Goal: Obtain resource: Download file/media

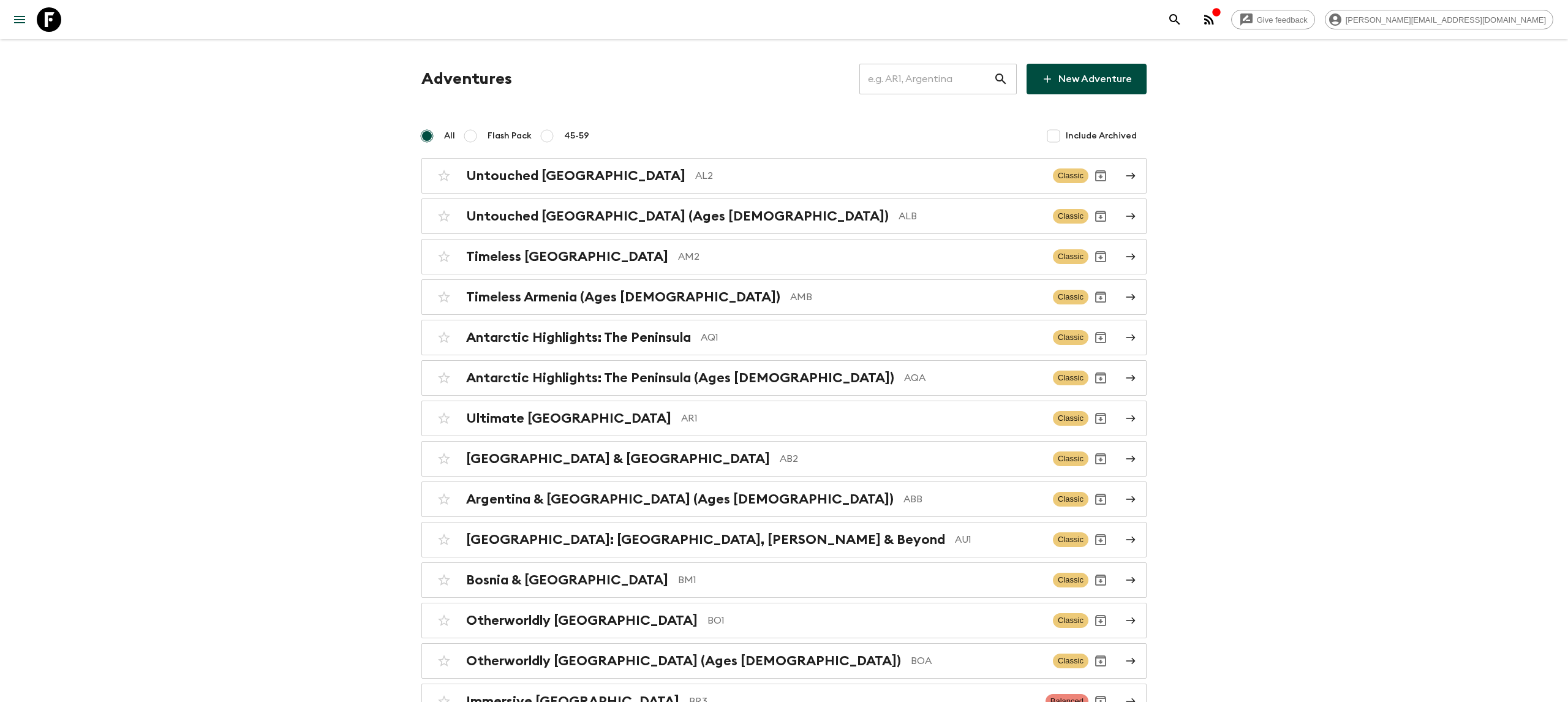
click at [938, 76] on input "text" at bounding box center [926, 78] width 134 height 34
click at [955, 75] on input "text" at bounding box center [926, 78] width 134 height 34
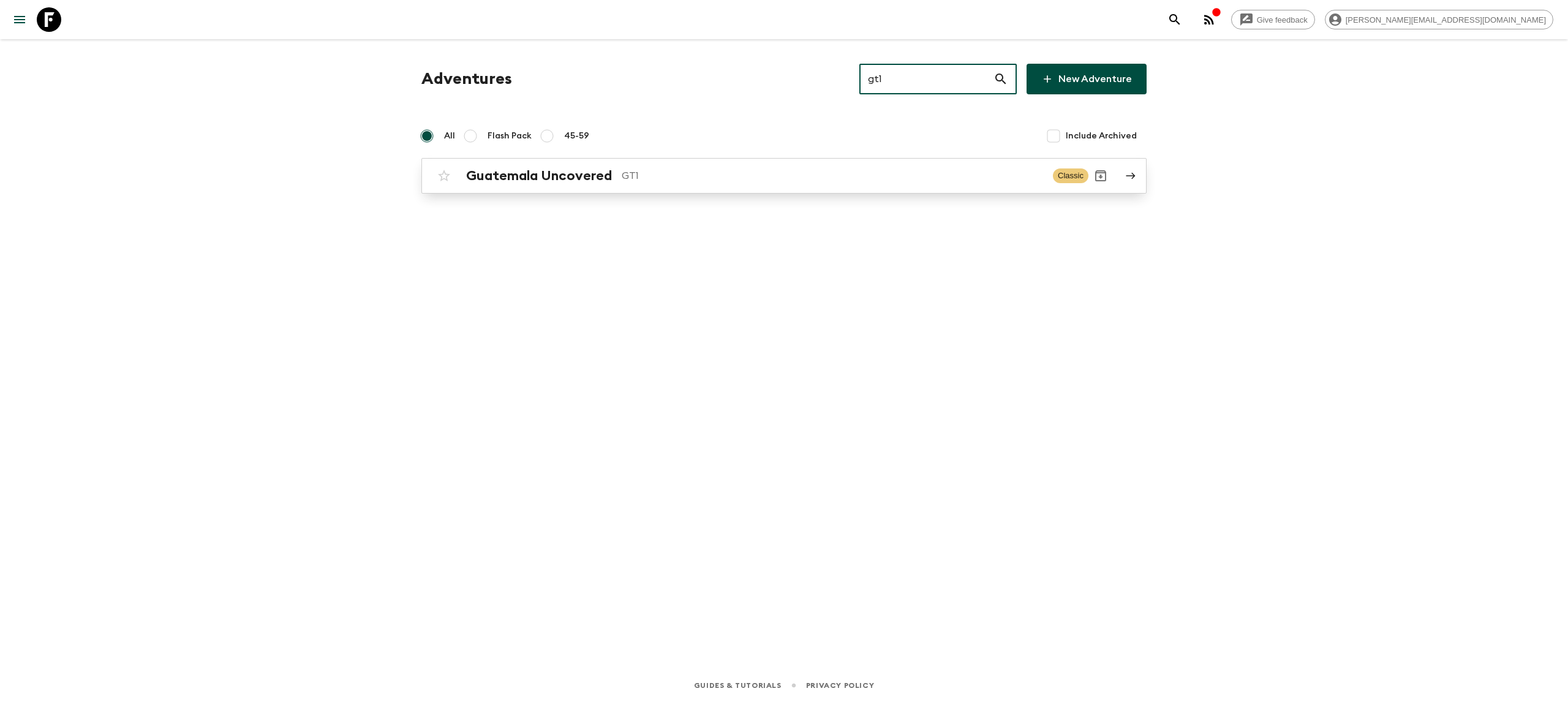
type input "gt1"
click at [702, 173] on p "GT1" at bounding box center [832, 176] width 421 height 15
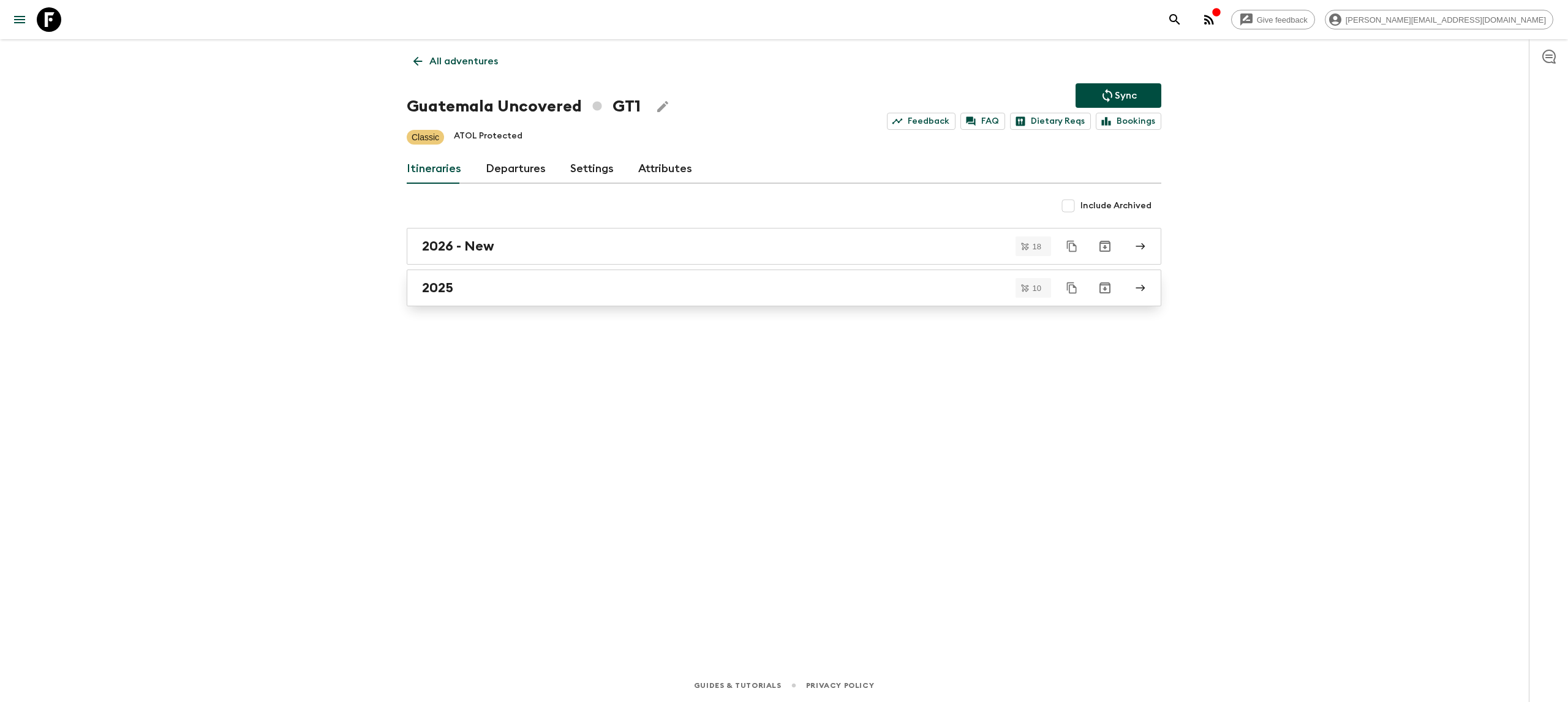
click at [501, 296] on link "2025" at bounding box center [784, 287] width 755 height 37
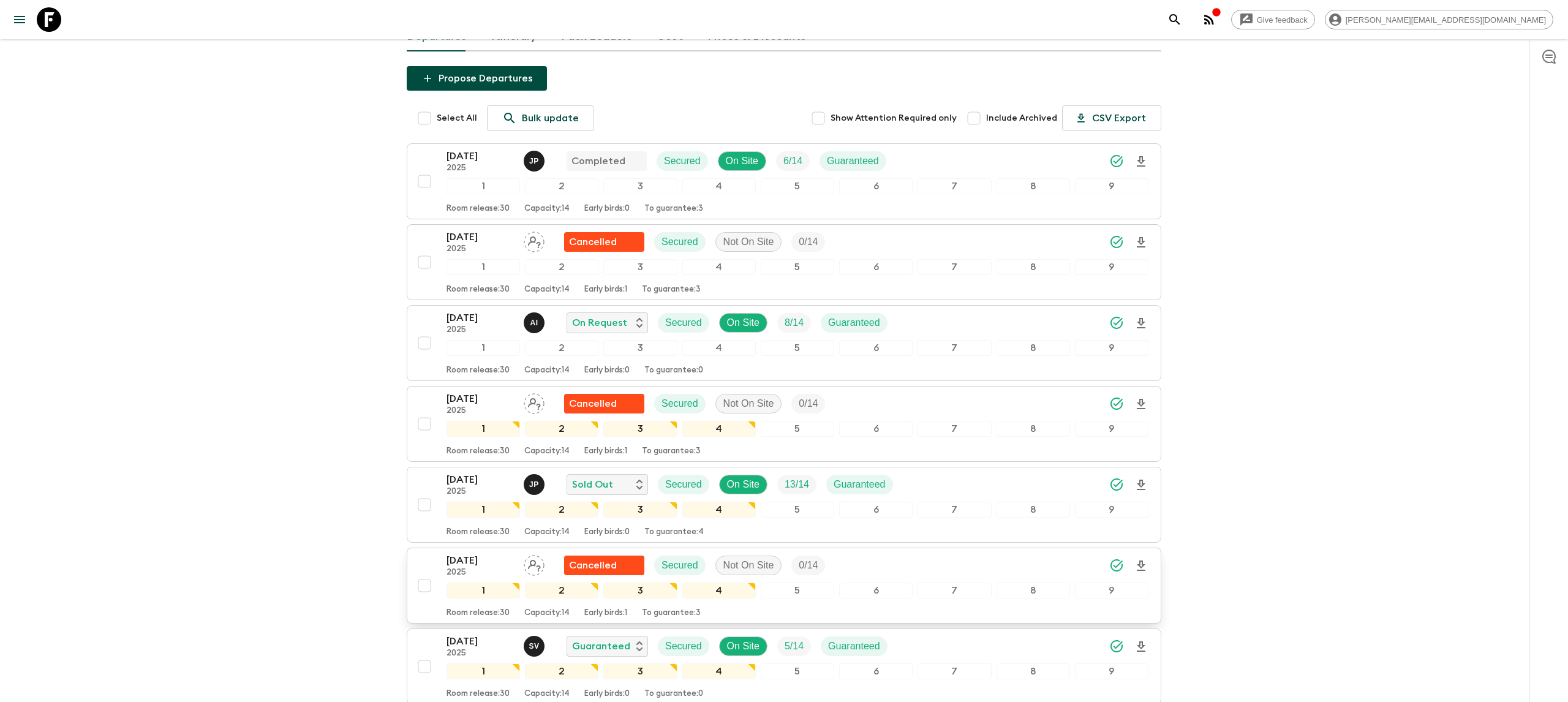
scroll to position [99, 0]
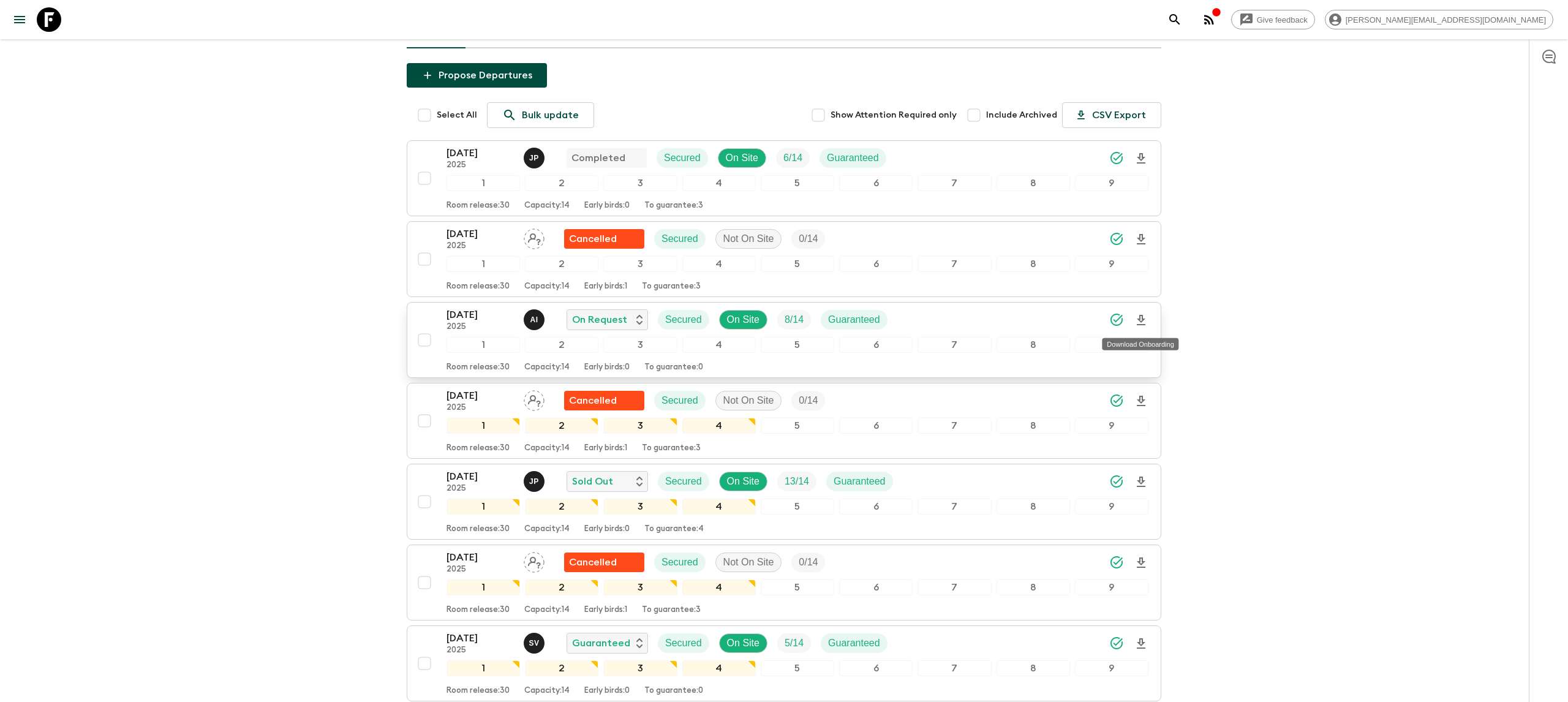
click at [1143, 319] on icon "Download Onboarding" at bounding box center [1141, 320] width 15 height 15
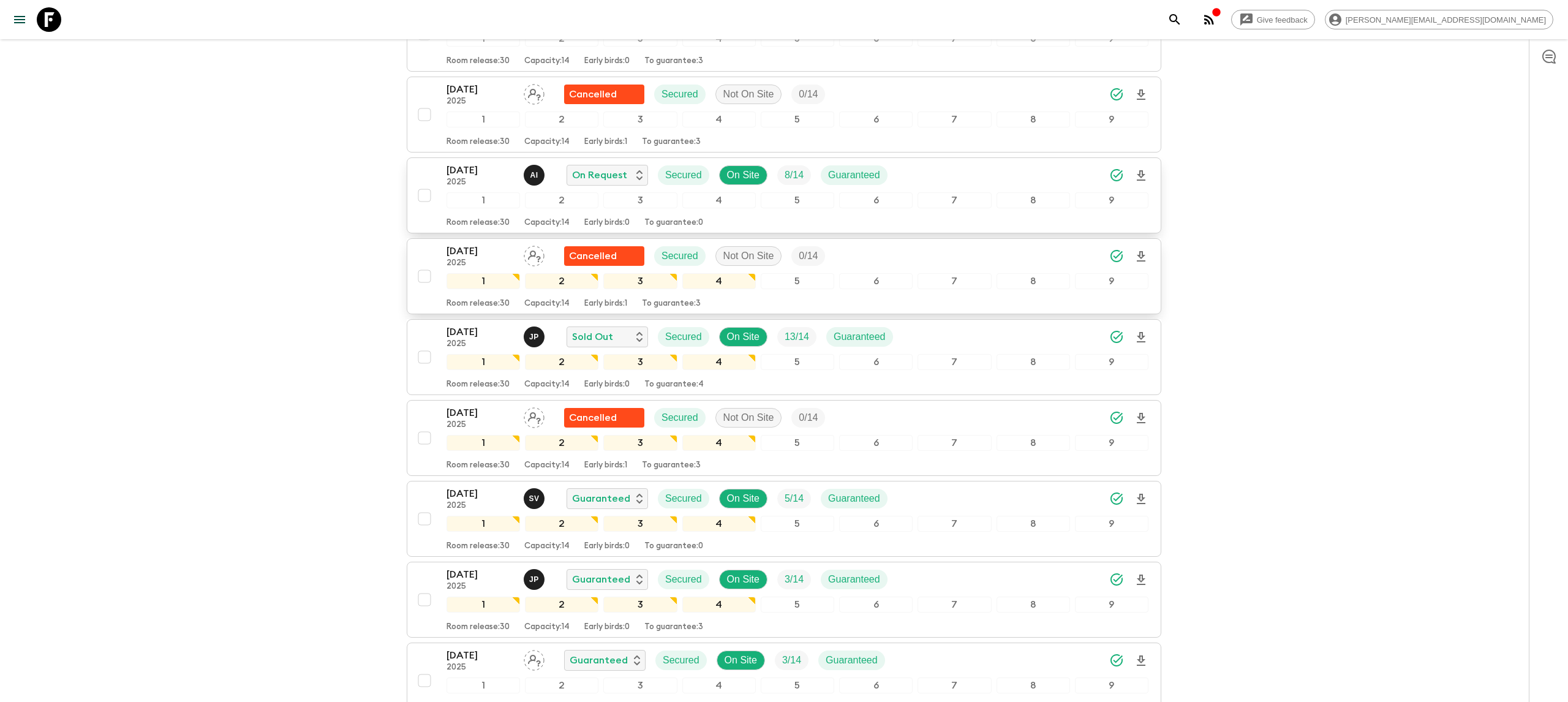
scroll to position [237, 0]
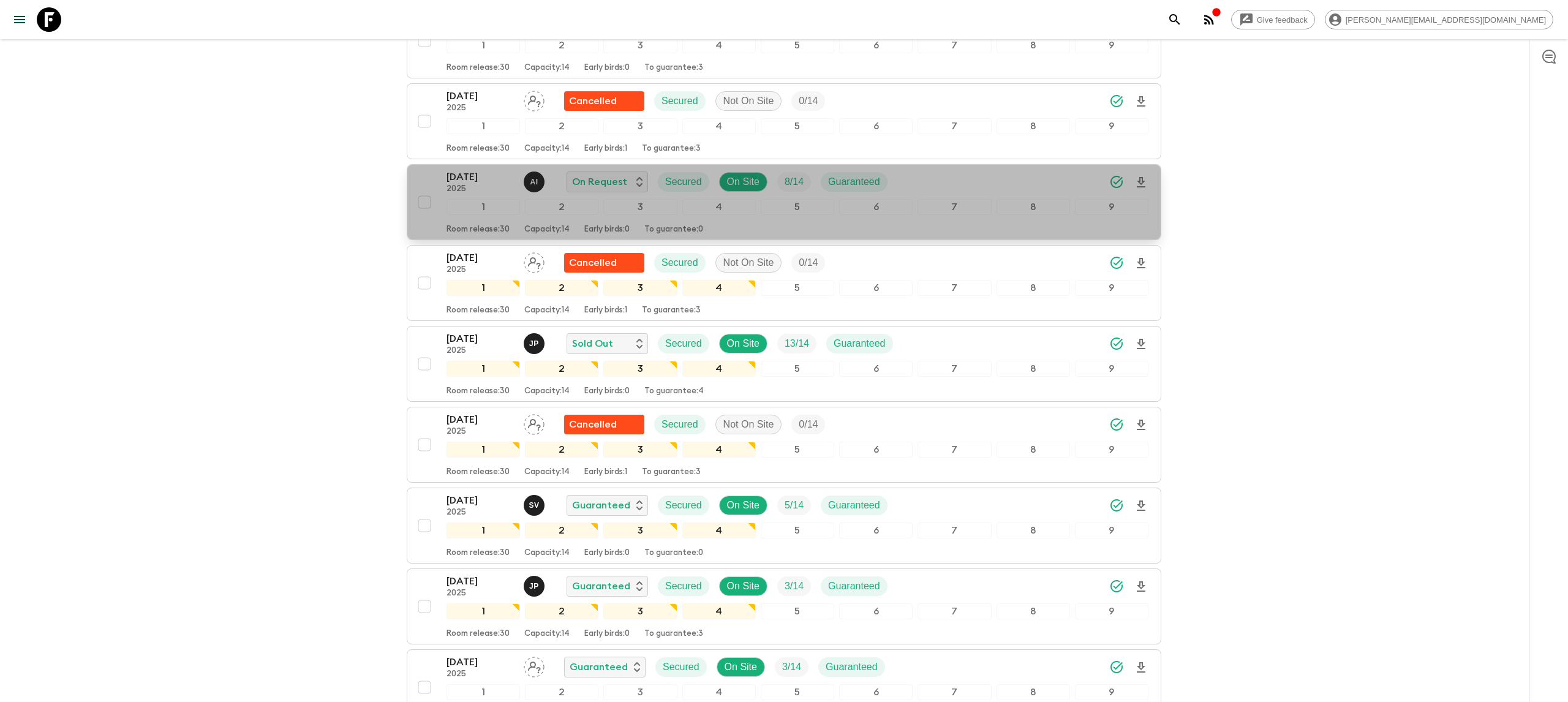
click at [478, 186] on p "2025" at bounding box center [480, 188] width 67 height 10
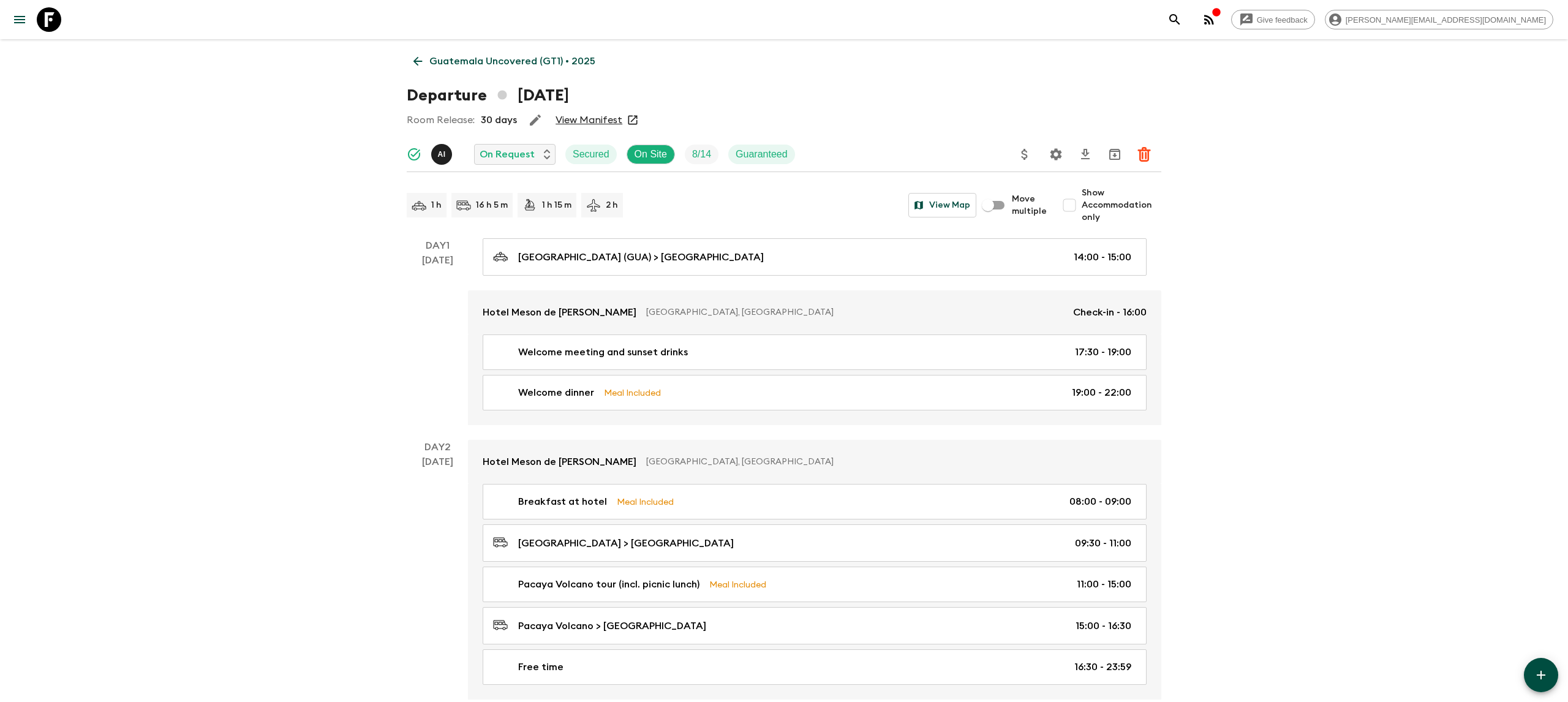
click at [1075, 206] on input "Show Accommodation only" at bounding box center [1070, 205] width 24 height 24
checkbox input "true"
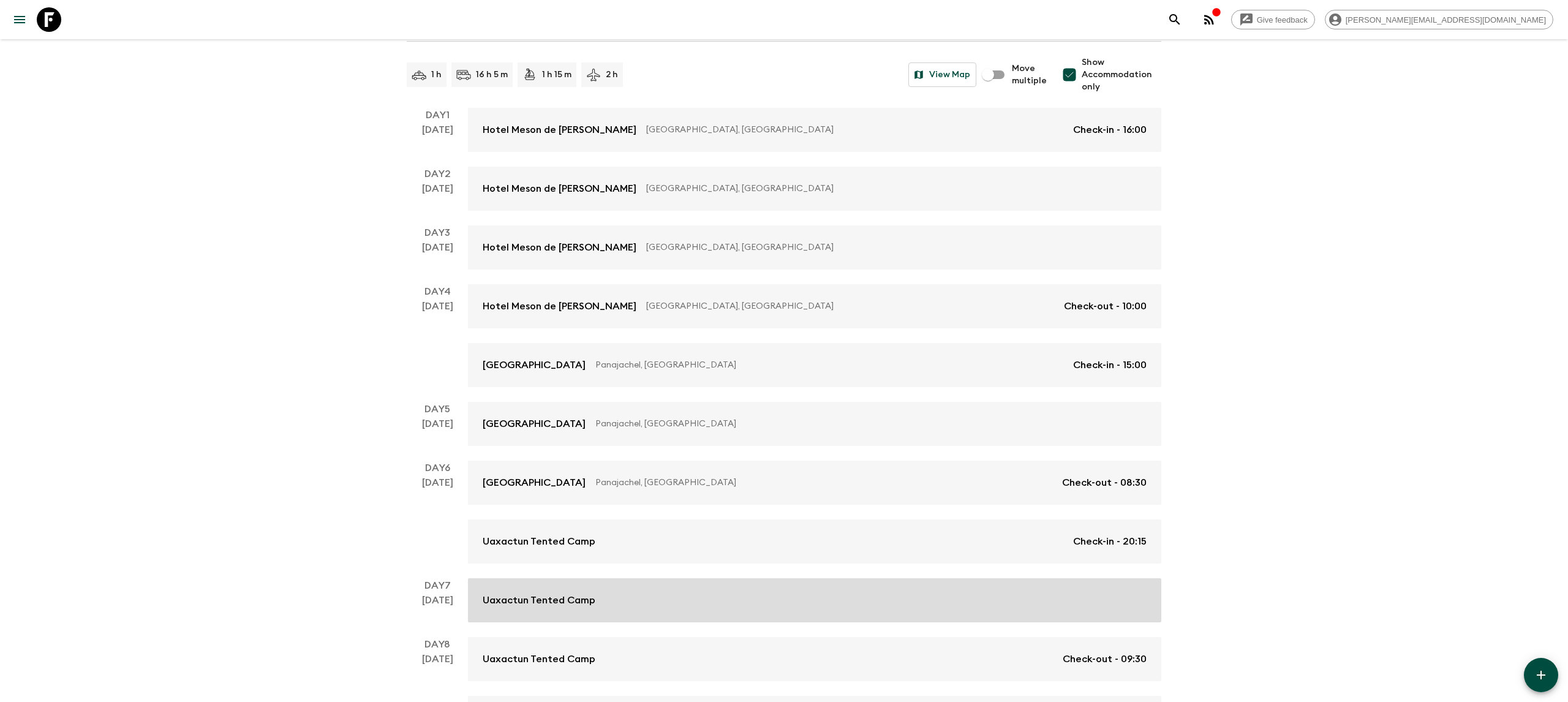
scroll to position [294, 0]
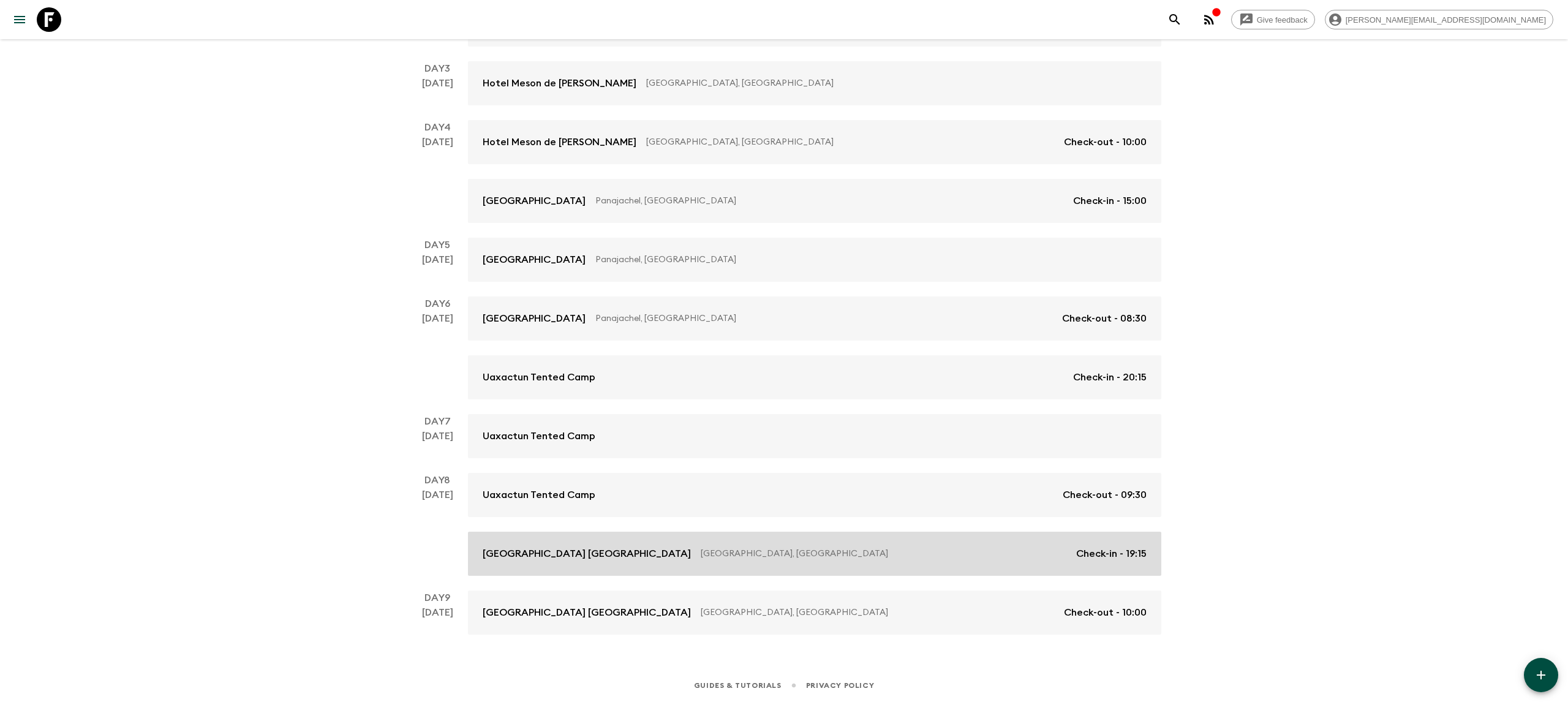
click at [591, 560] on p "[GEOGRAPHIC_DATA] [GEOGRAPHIC_DATA]" at bounding box center [587, 553] width 208 height 15
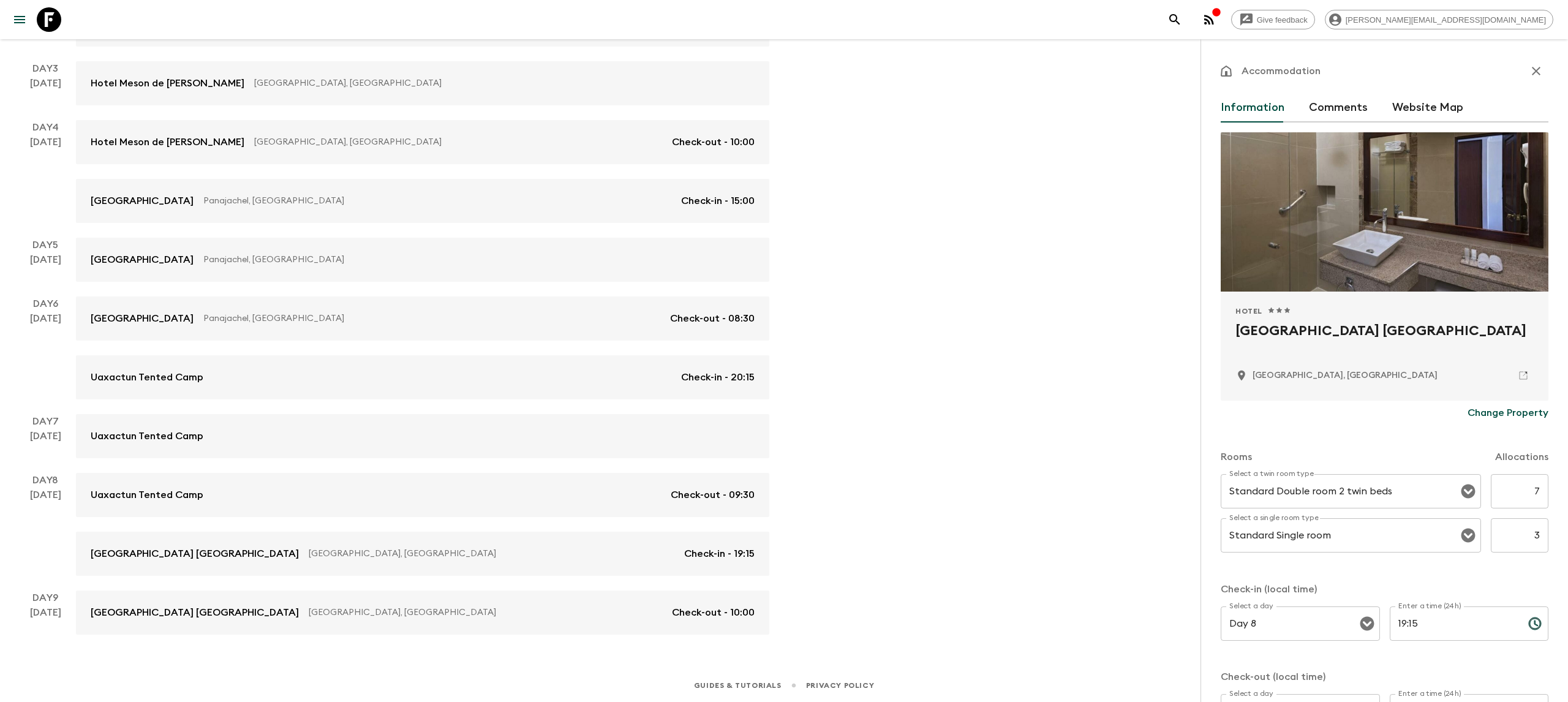
click at [1537, 65] on icon "button" at bounding box center [1536, 71] width 15 height 15
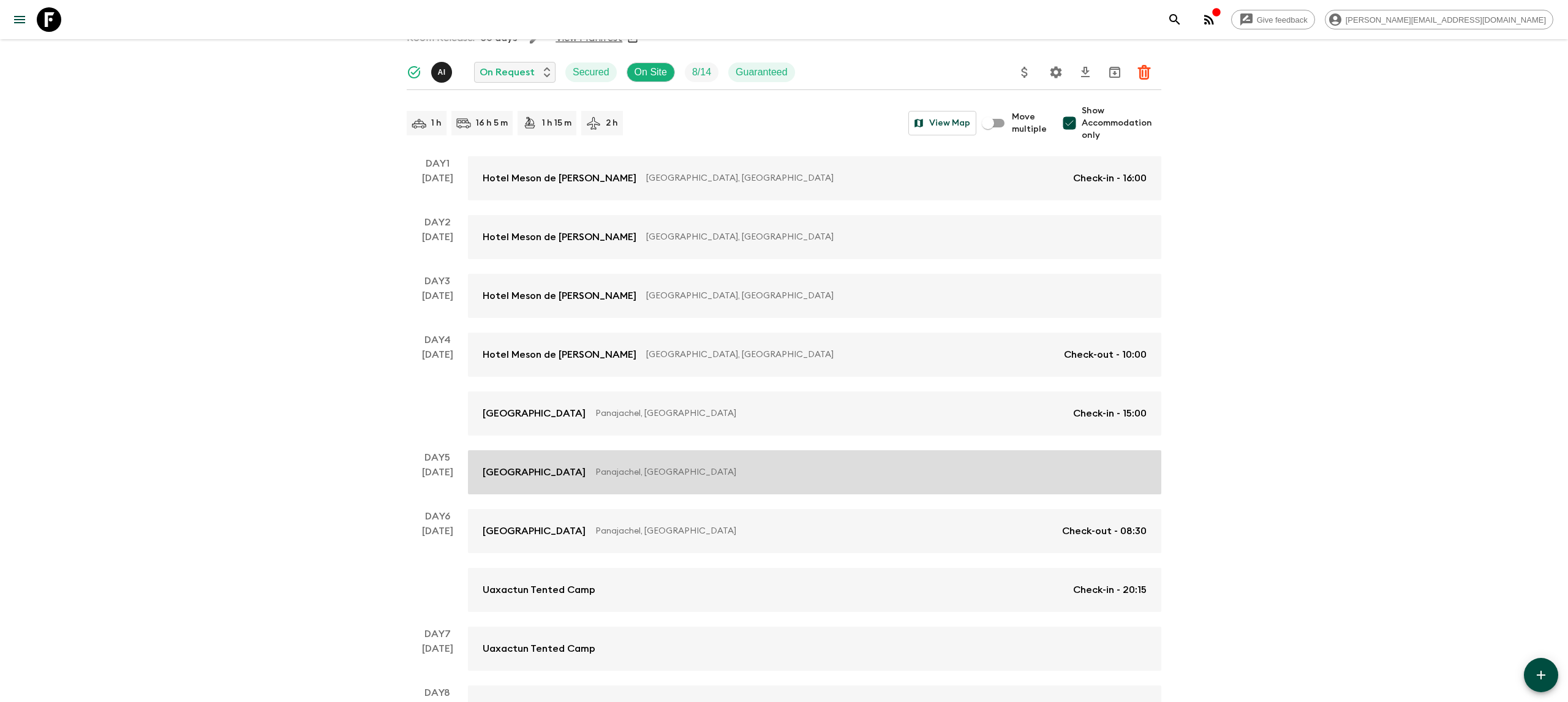
scroll to position [59, 0]
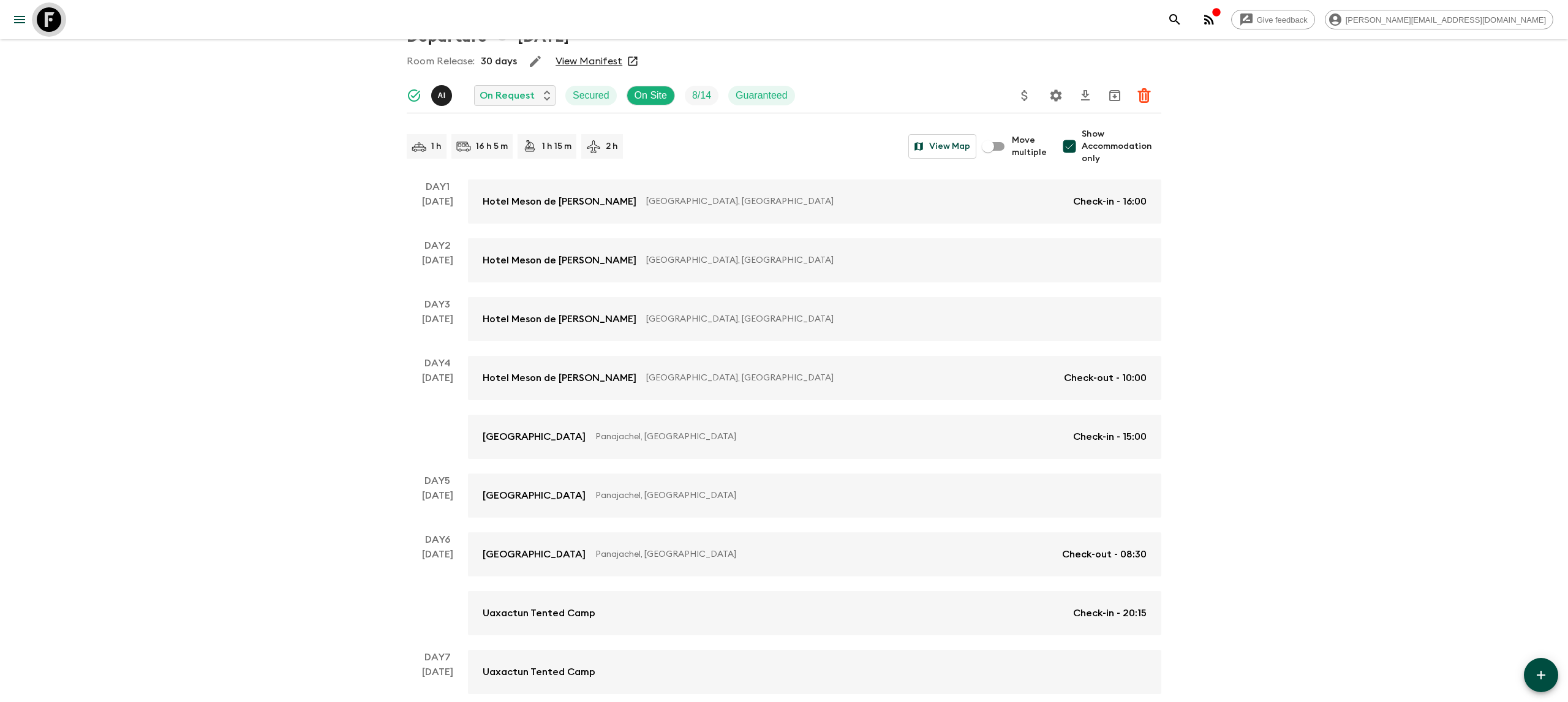
click at [58, 21] on icon at bounding box center [49, 19] width 24 height 24
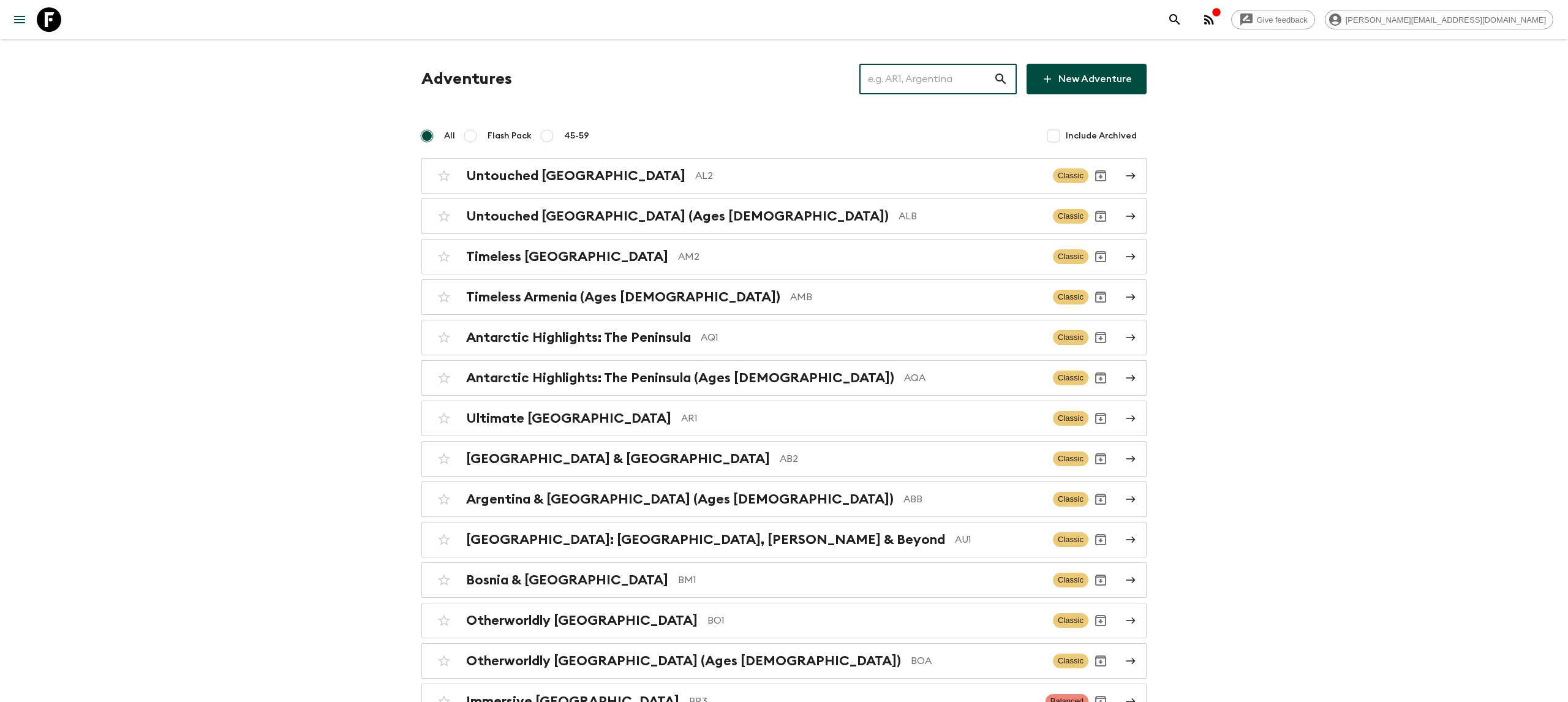
click at [898, 75] on input "text" at bounding box center [926, 78] width 134 height 34
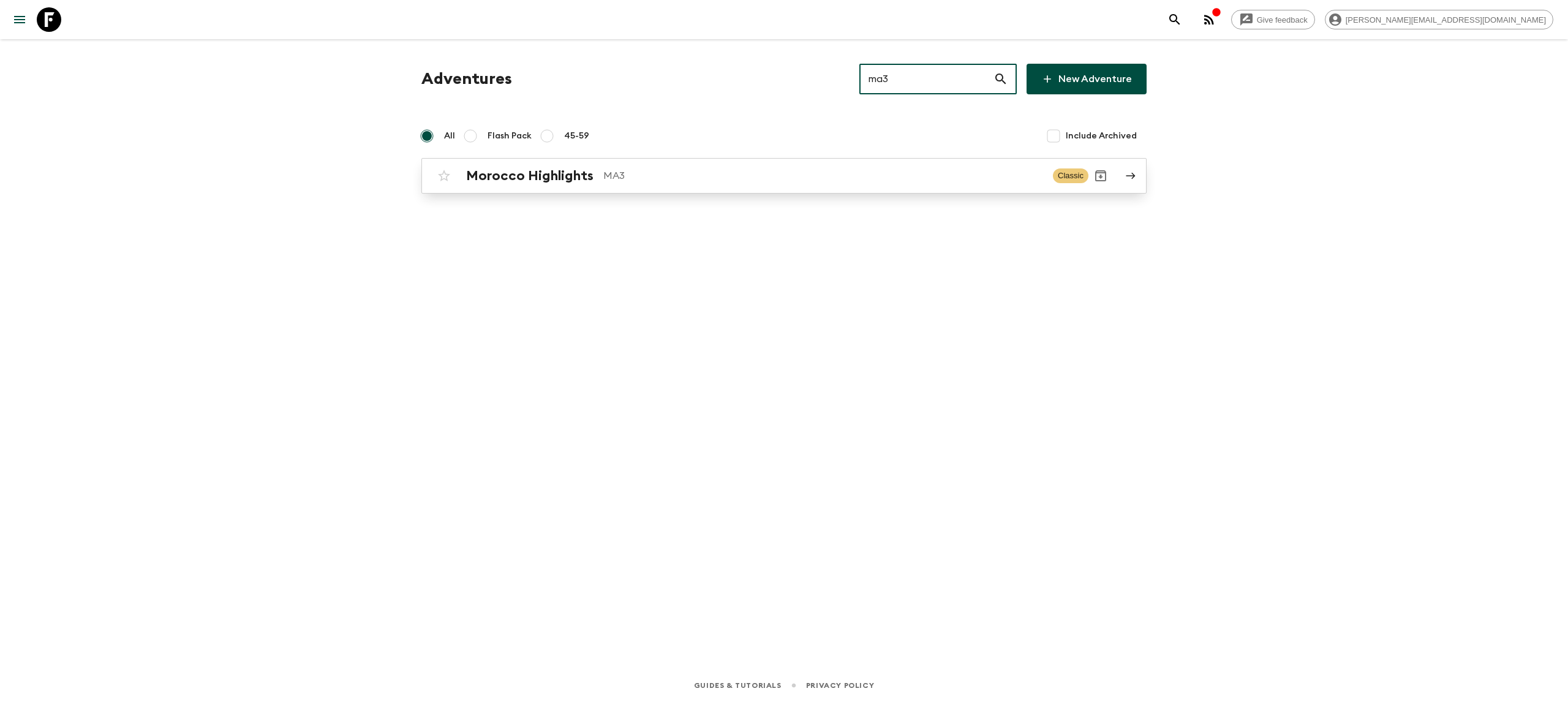
type input "ma3"
click at [725, 190] on link "Morocco Highlights MA3 Classic" at bounding box center [784, 175] width 725 height 35
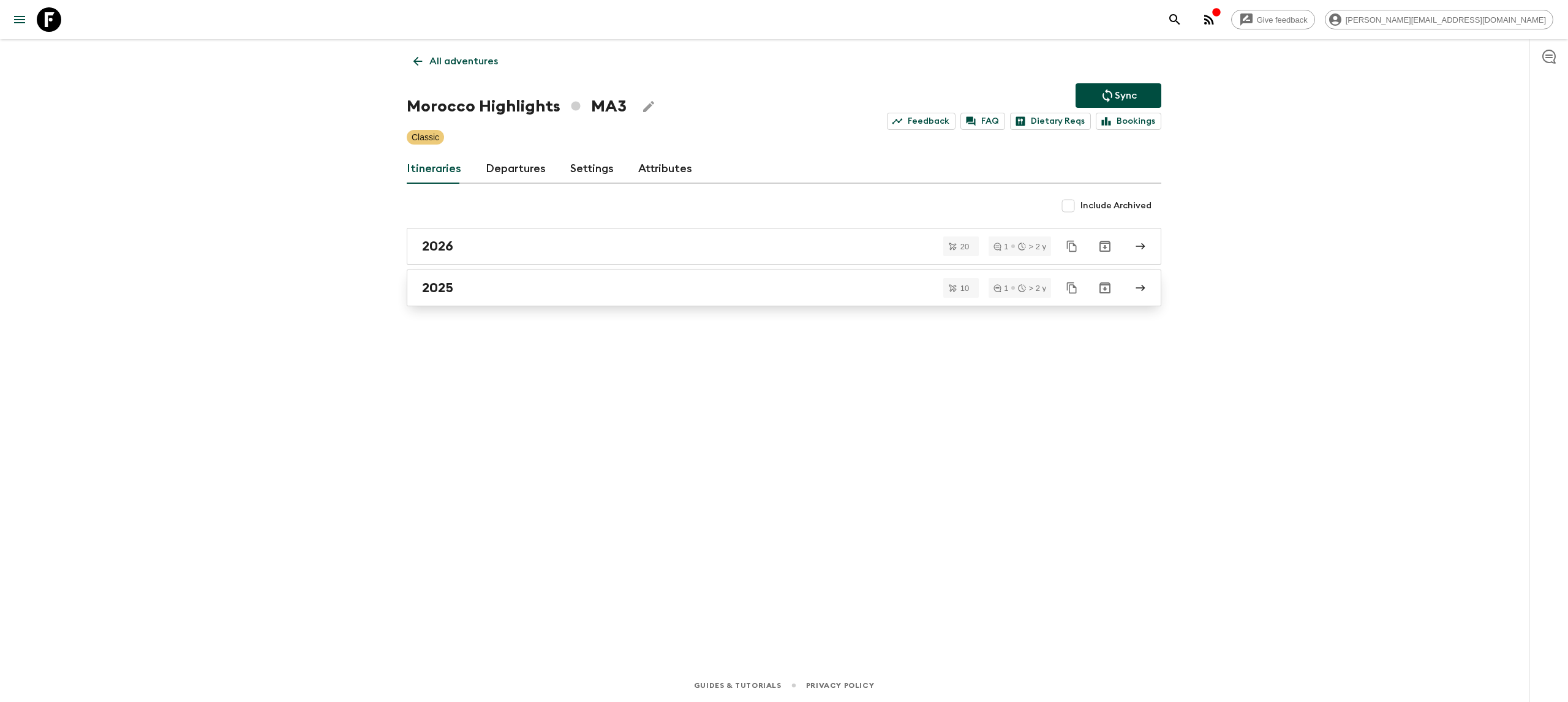
click at [525, 288] on div "2025" at bounding box center [772, 287] width 701 height 16
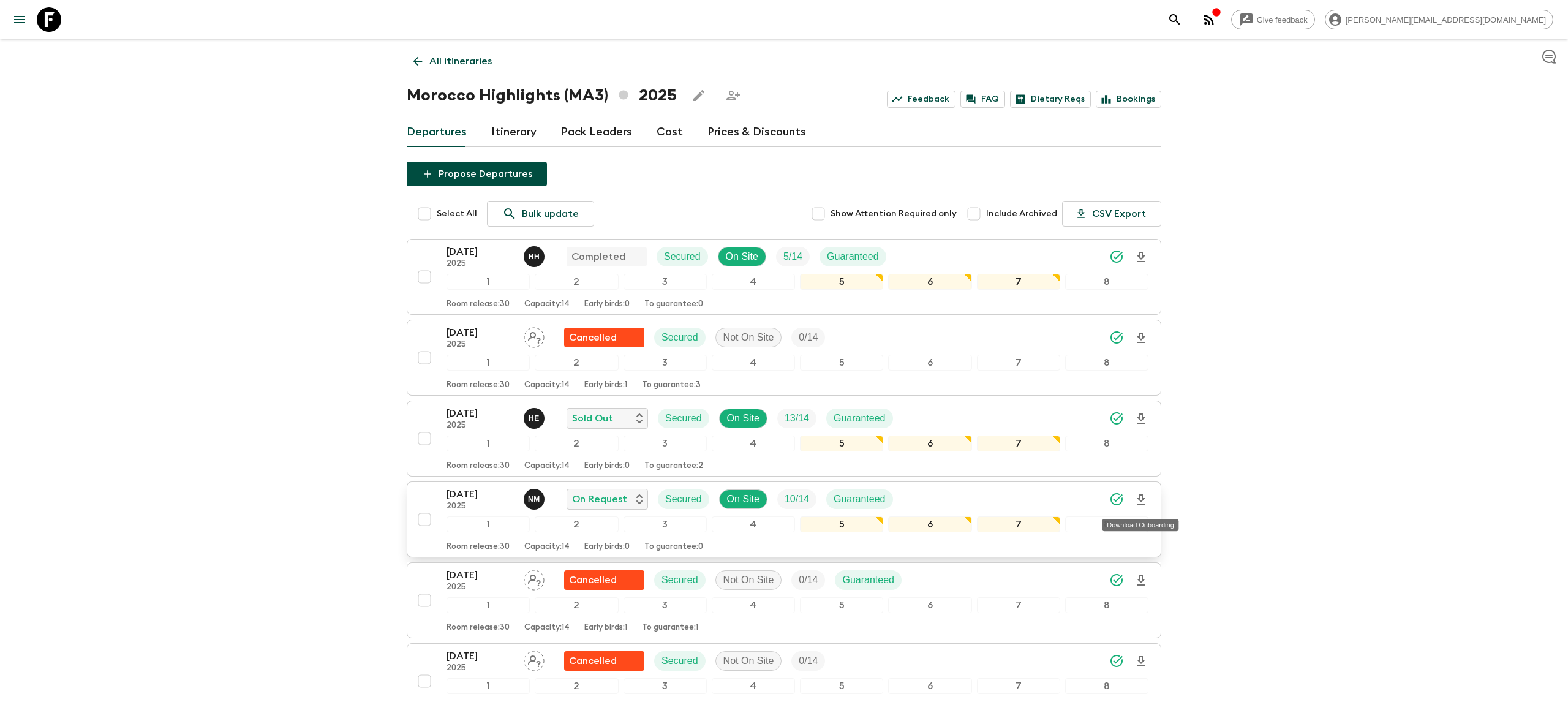
click at [1143, 496] on icon "Download Onboarding" at bounding box center [1141, 499] width 15 height 15
click at [54, 15] on icon at bounding box center [49, 19] width 24 height 24
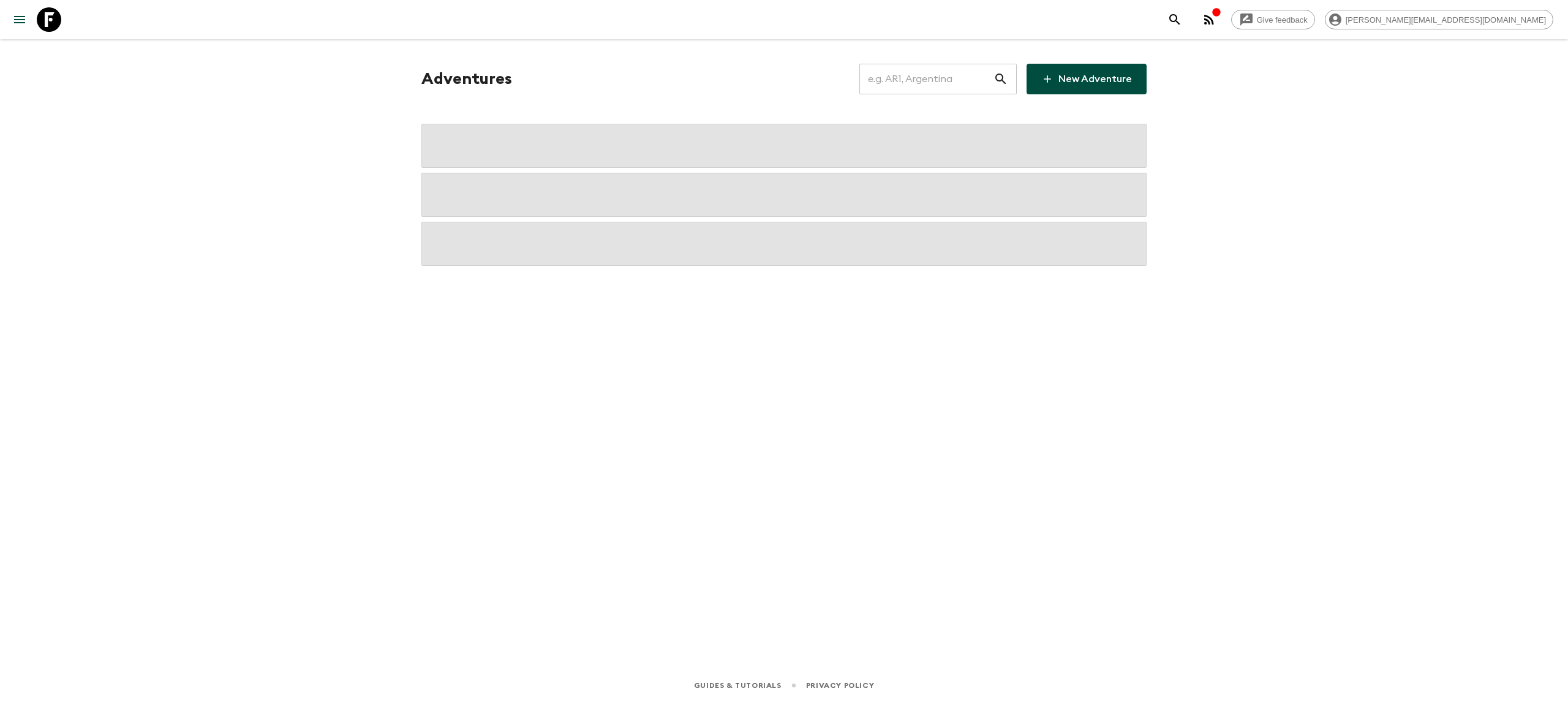
click at [929, 79] on input "text" at bounding box center [926, 78] width 134 height 34
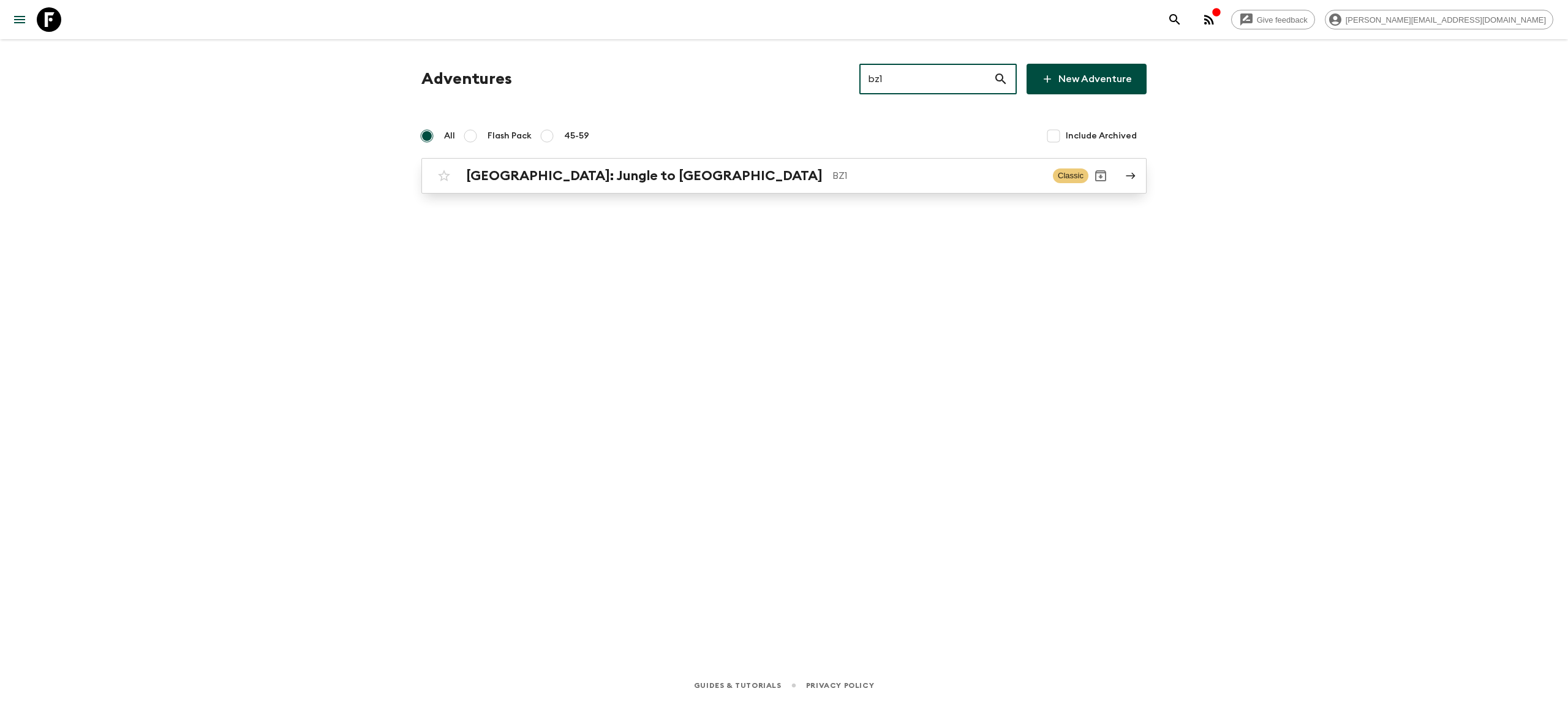
type input "bz1"
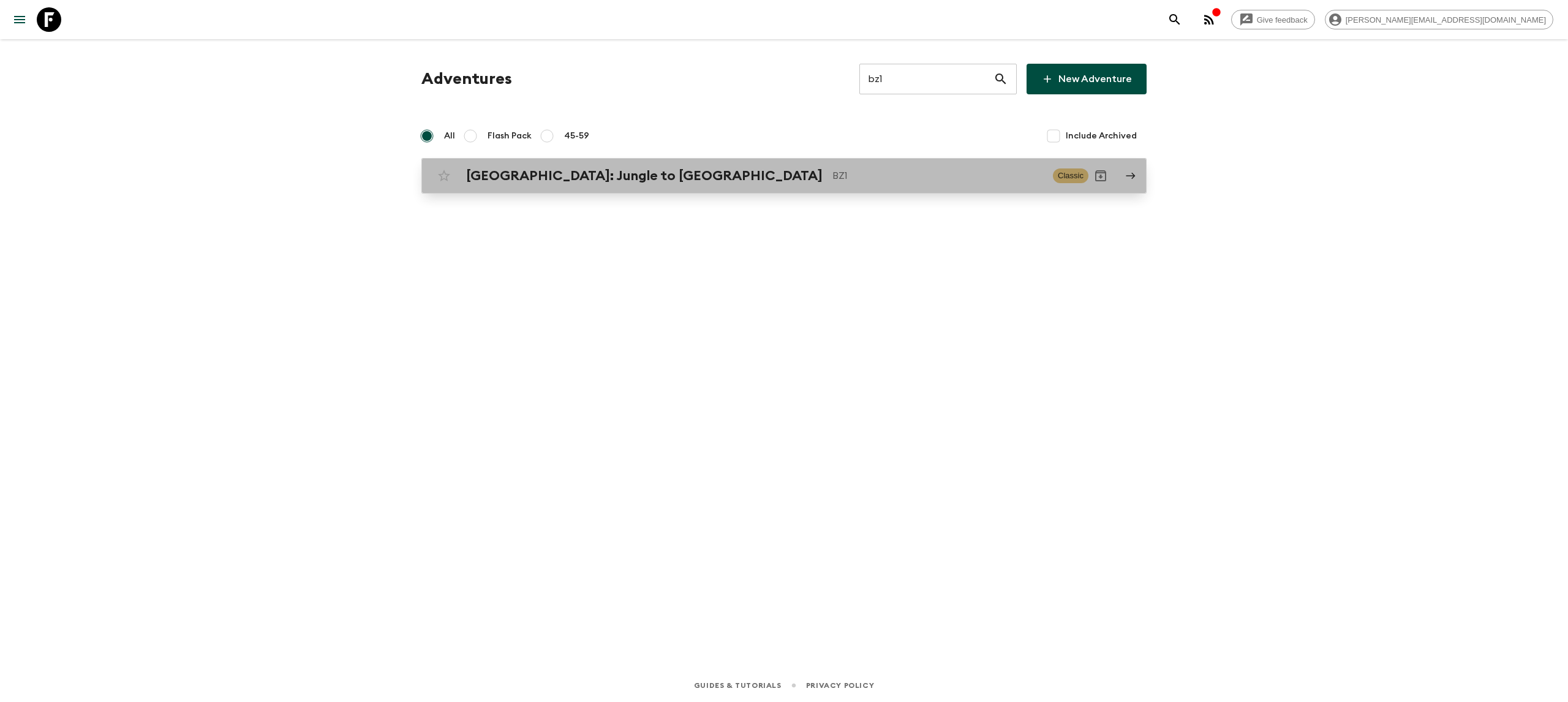
click at [832, 176] on p "BZ1" at bounding box center [938, 176] width 211 height 15
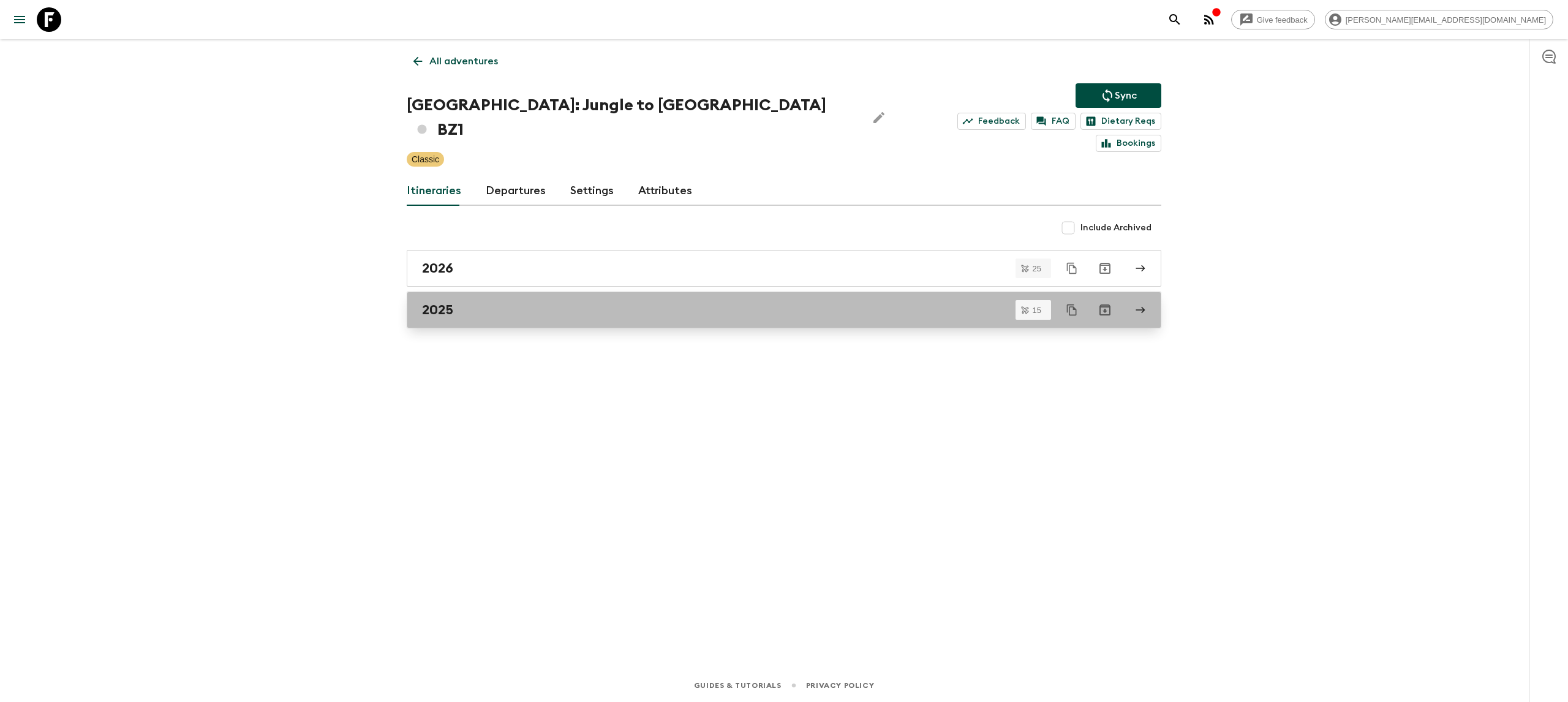
click at [583, 302] on div "2025" at bounding box center [772, 310] width 701 height 16
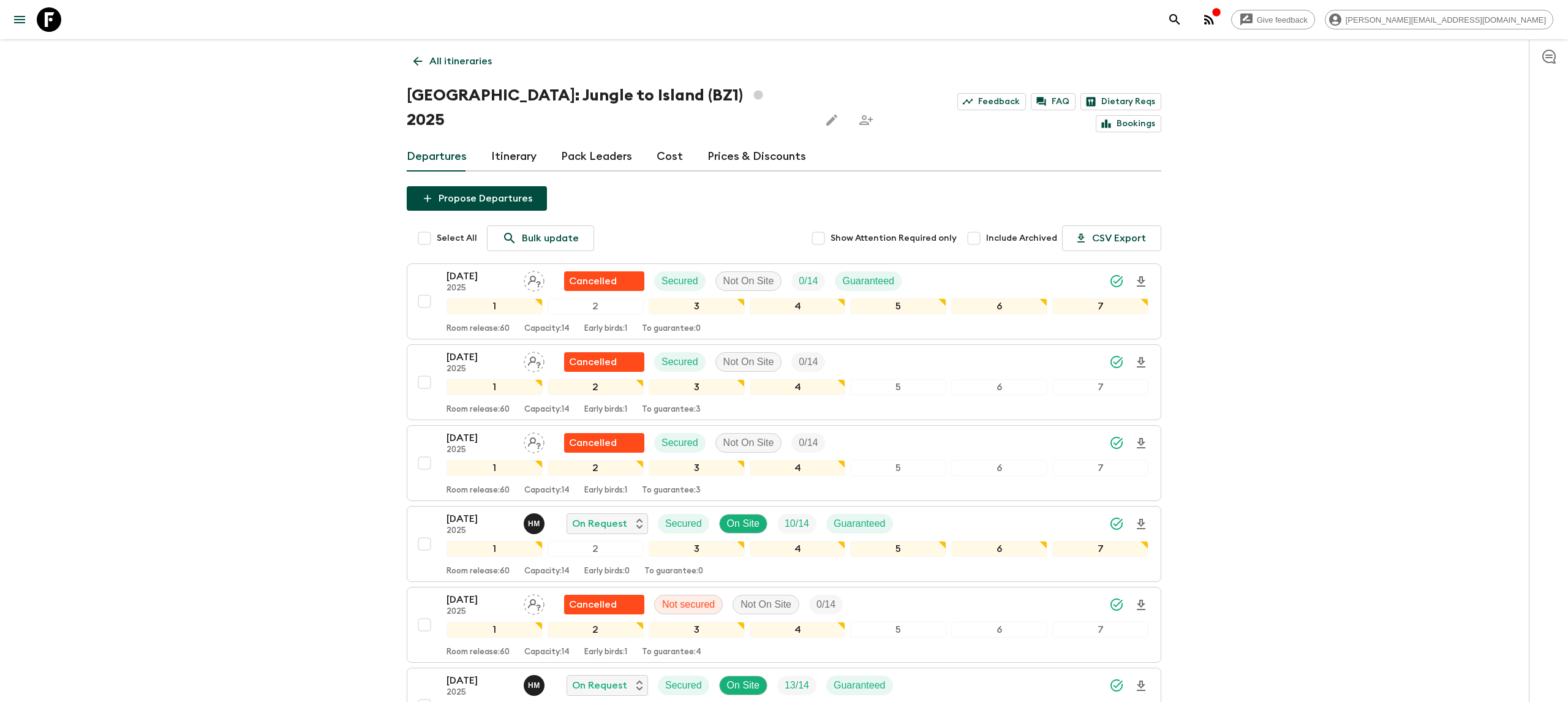
click at [53, 15] on icon at bounding box center [49, 19] width 24 height 24
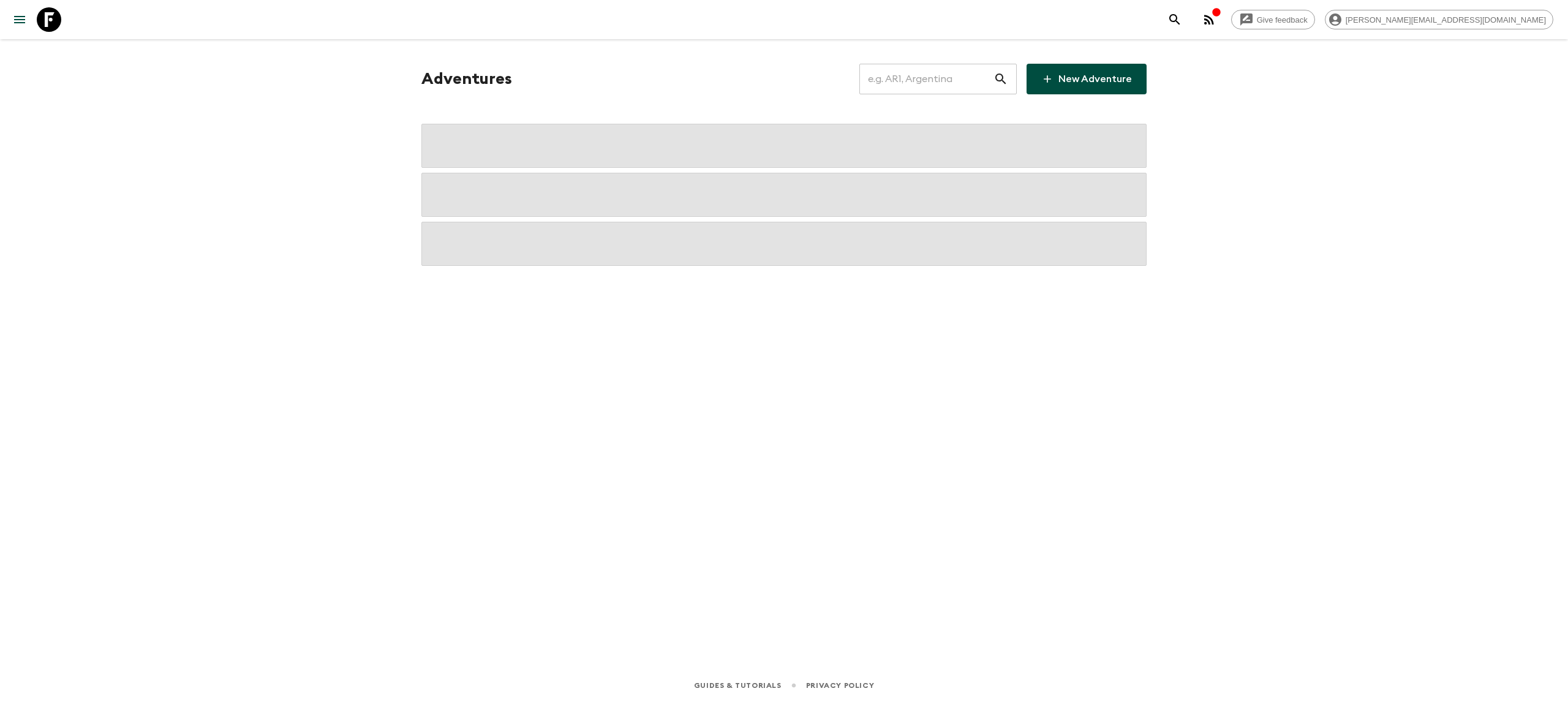
click at [910, 78] on input "text" at bounding box center [926, 78] width 134 height 34
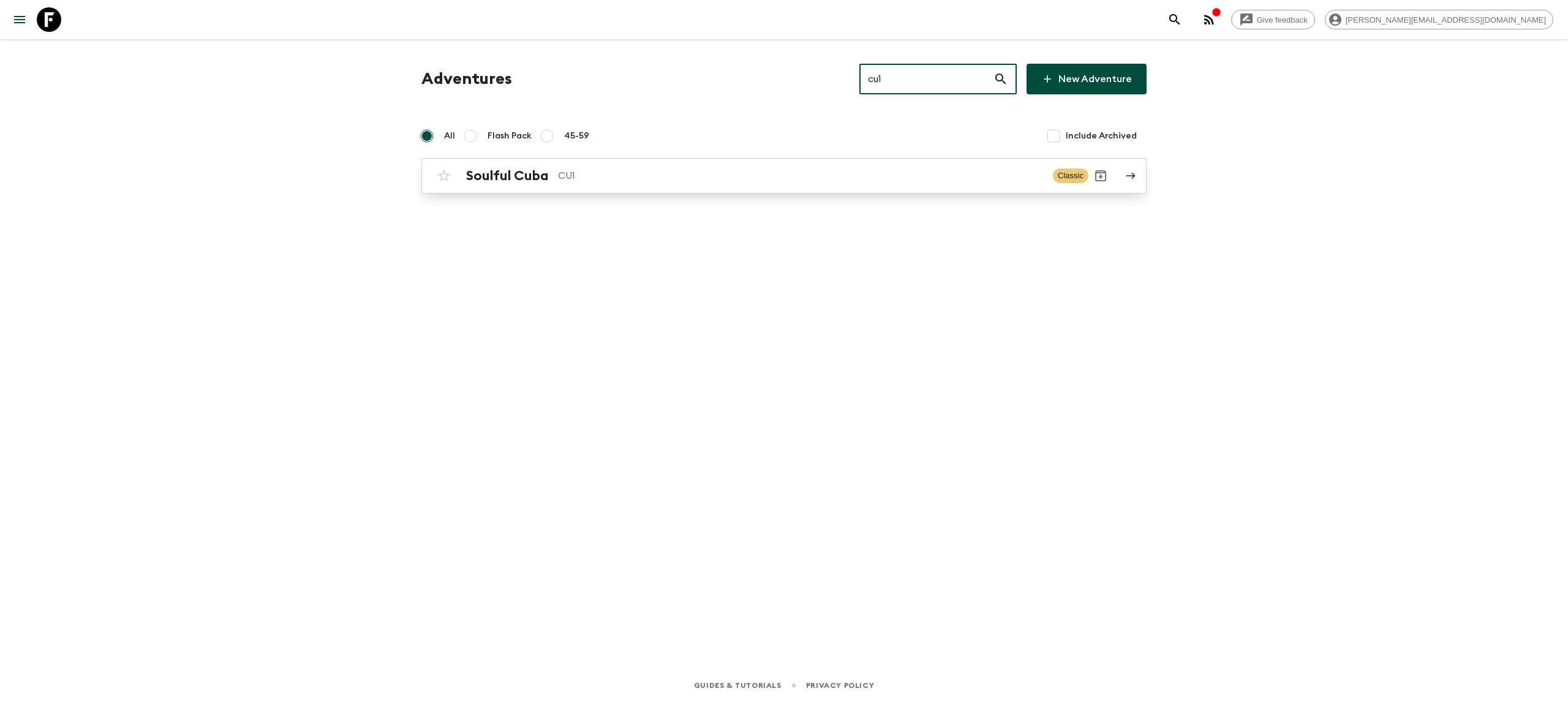
type input "cu1"
click at [678, 178] on p "CU1" at bounding box center [800, 176] width 485 height 15
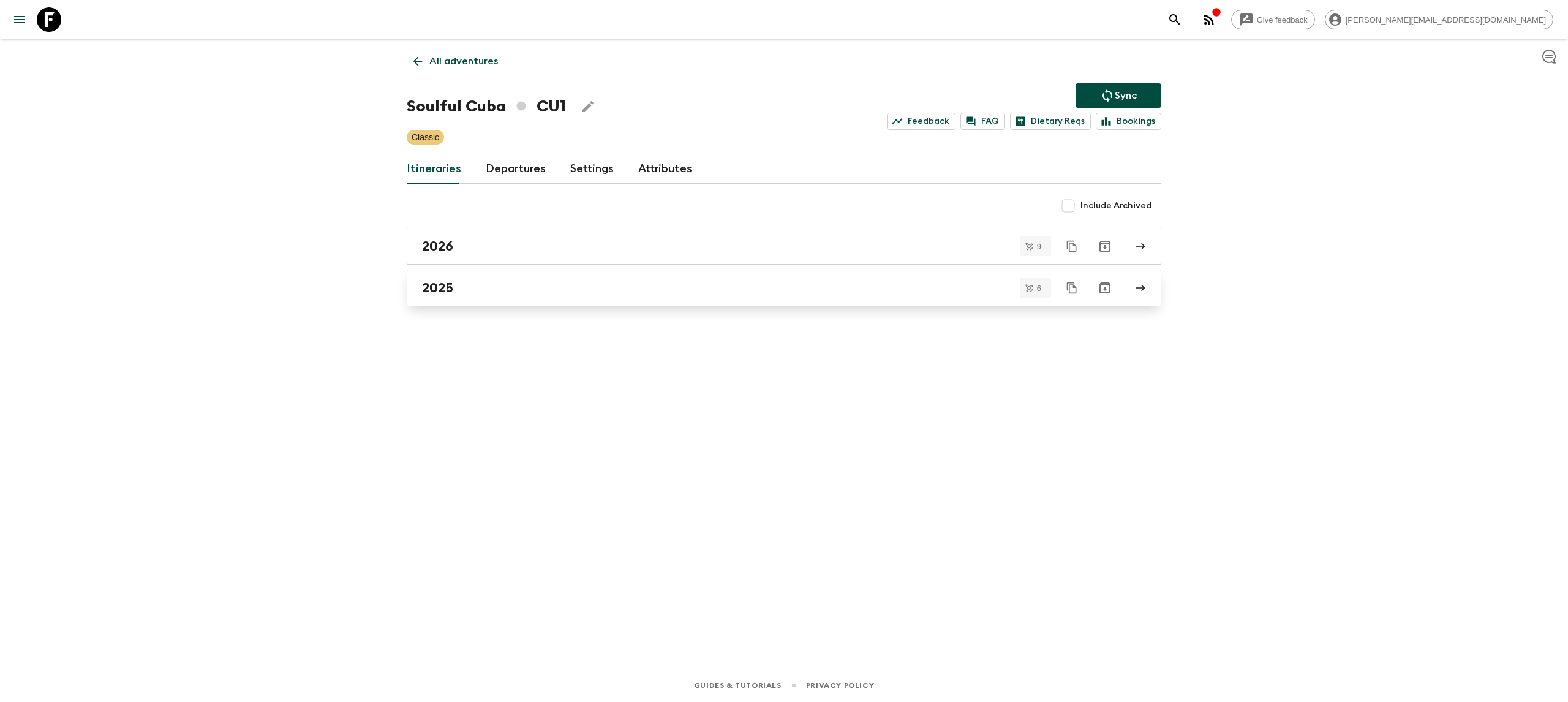
click at [536, 285] on div "2025" at bounding box center [772, 287] width 701 height 16
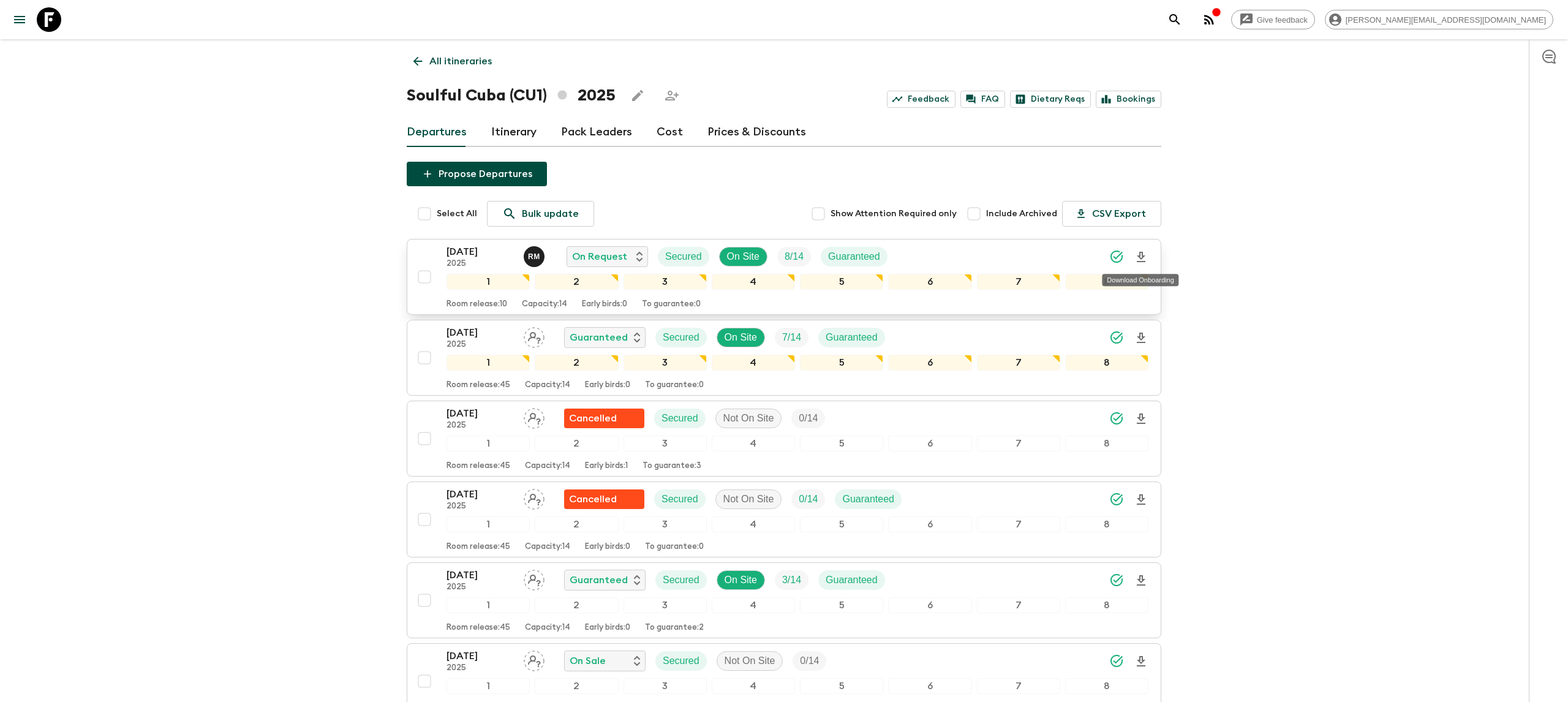
click at [1143, 258] on icon "Download Onboarding" at bounding box center [1141, 257] width 15 height 15
click at [52, 26] on icon at bounding box center [49, 19] width 24 height 24
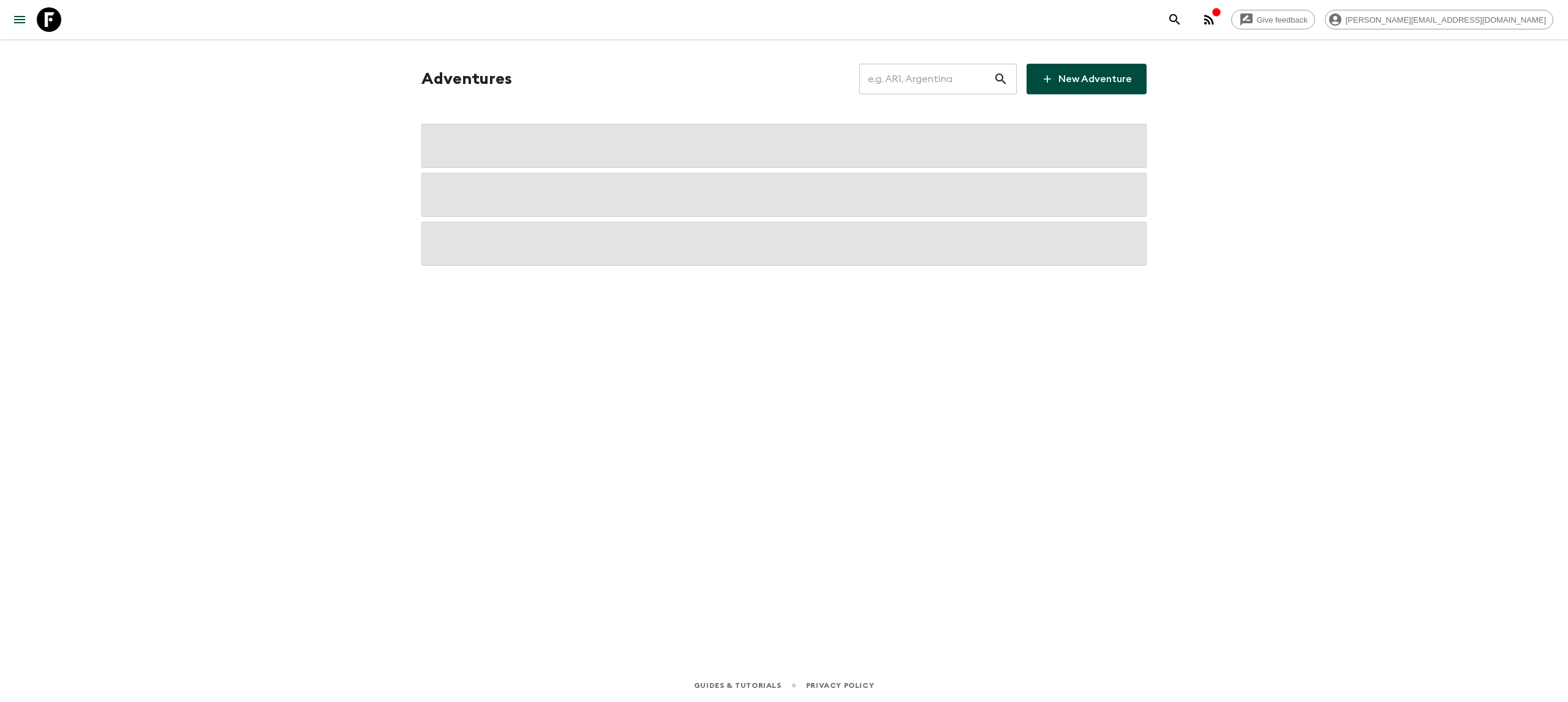
click at [907, 77] on input "text" at bounding box center [926, 78] width 134 height 34
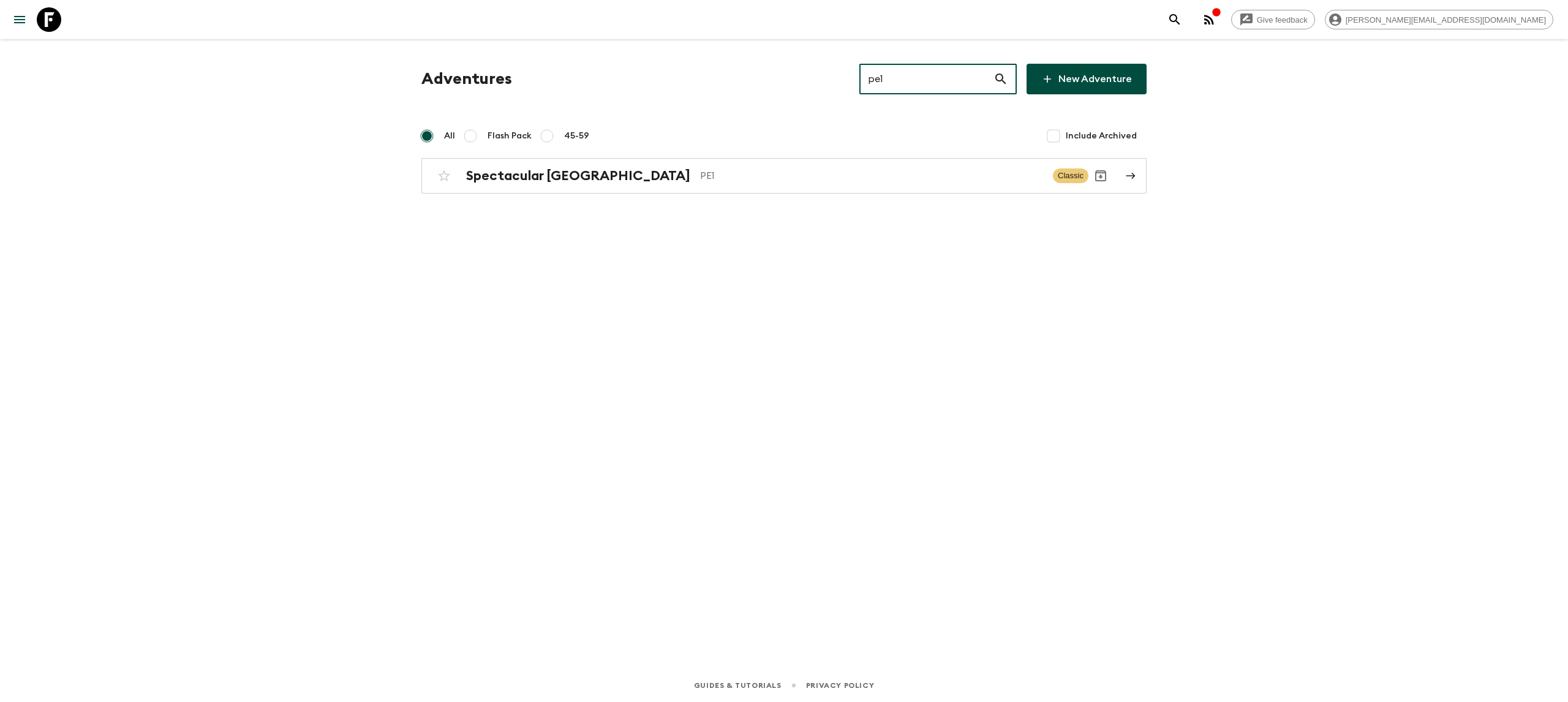
type input "pe1"
click at [728, 155] on div "Adventures pe1 ​ New Adventure All Flash Pack 45-59 Include Archived Spectacula…" at bounding box center [784, 128] width 755 height 130
click at [720, 171] on p "PE1" at bounding box center [872, 176] width 343 height 15
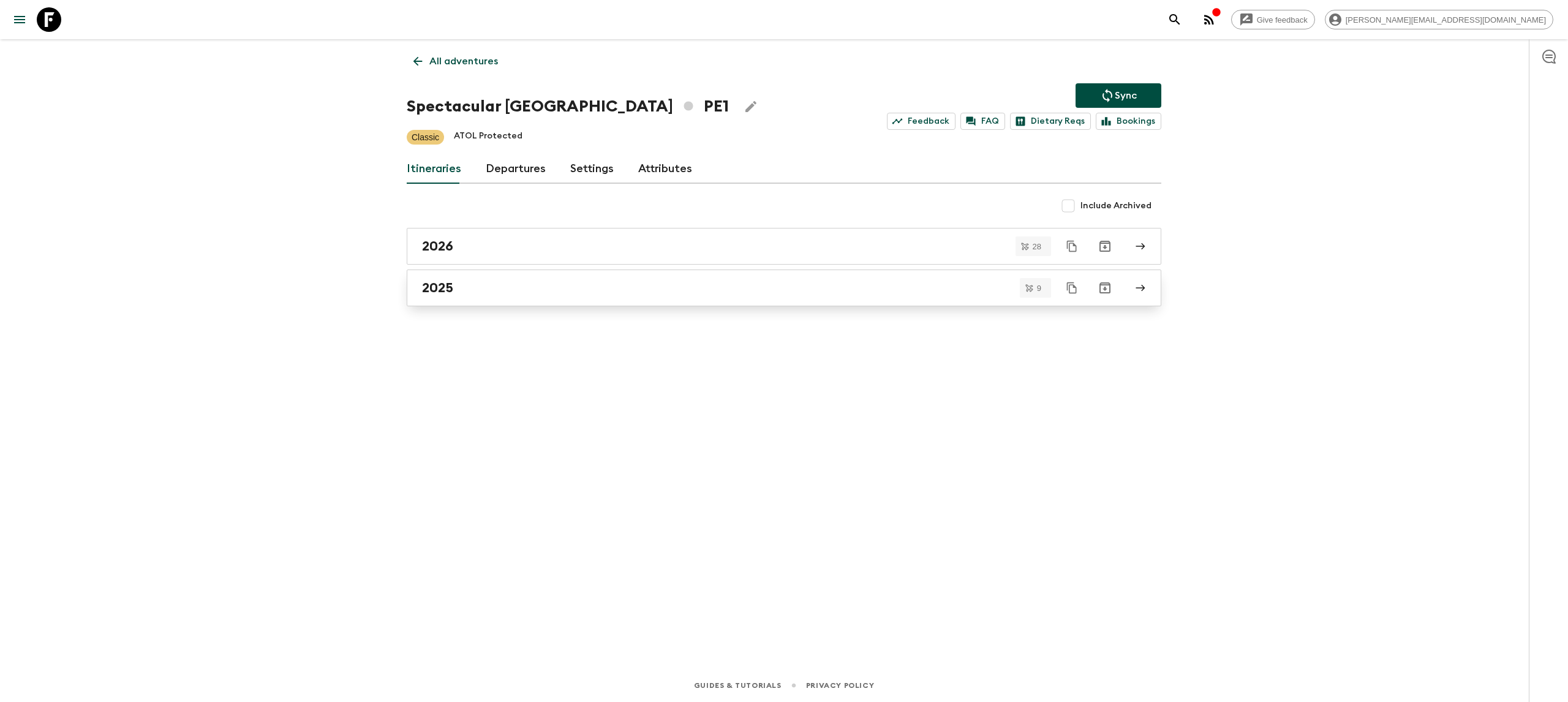
click at [594, 293] on div "2025" at bounding box center [772, 287] width 701 height 16
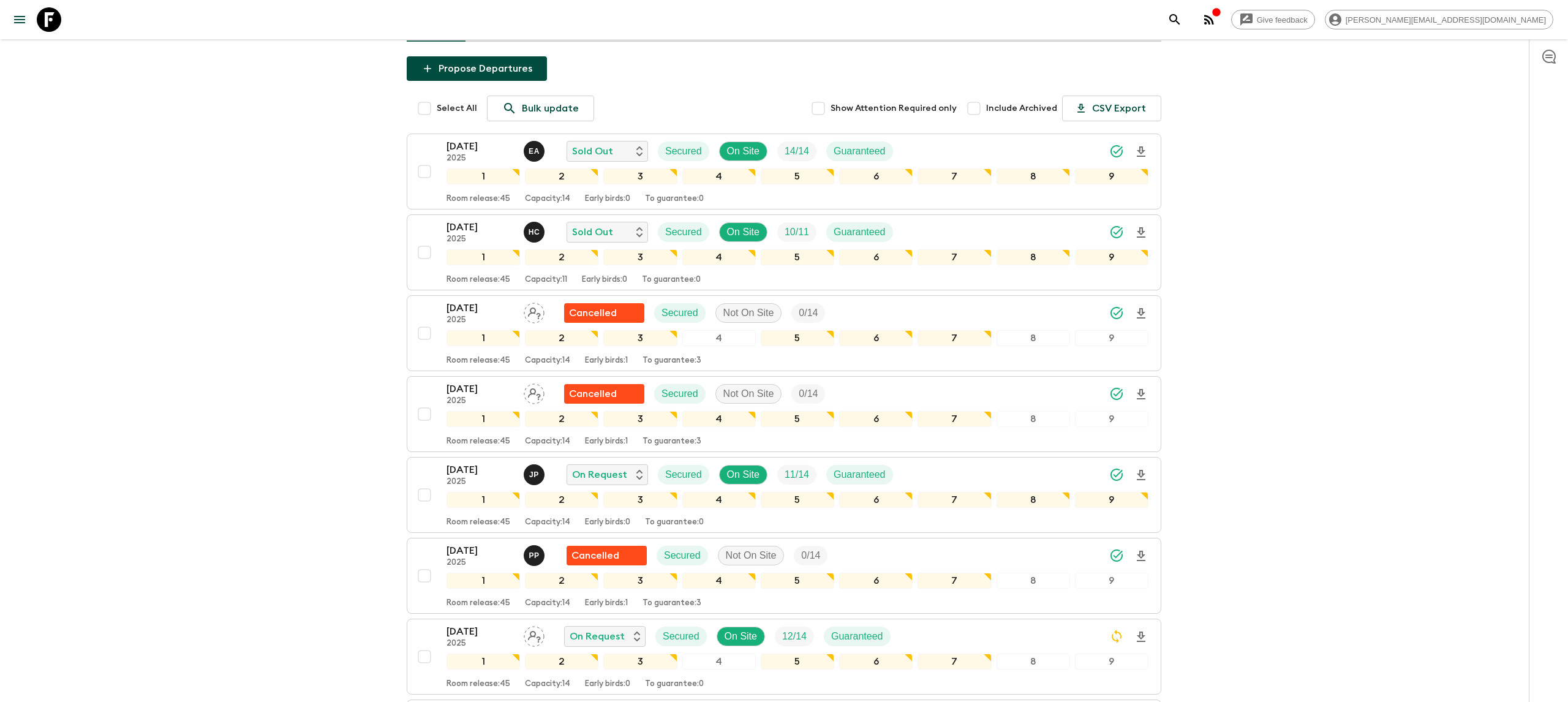
scroll to position [114, 0]
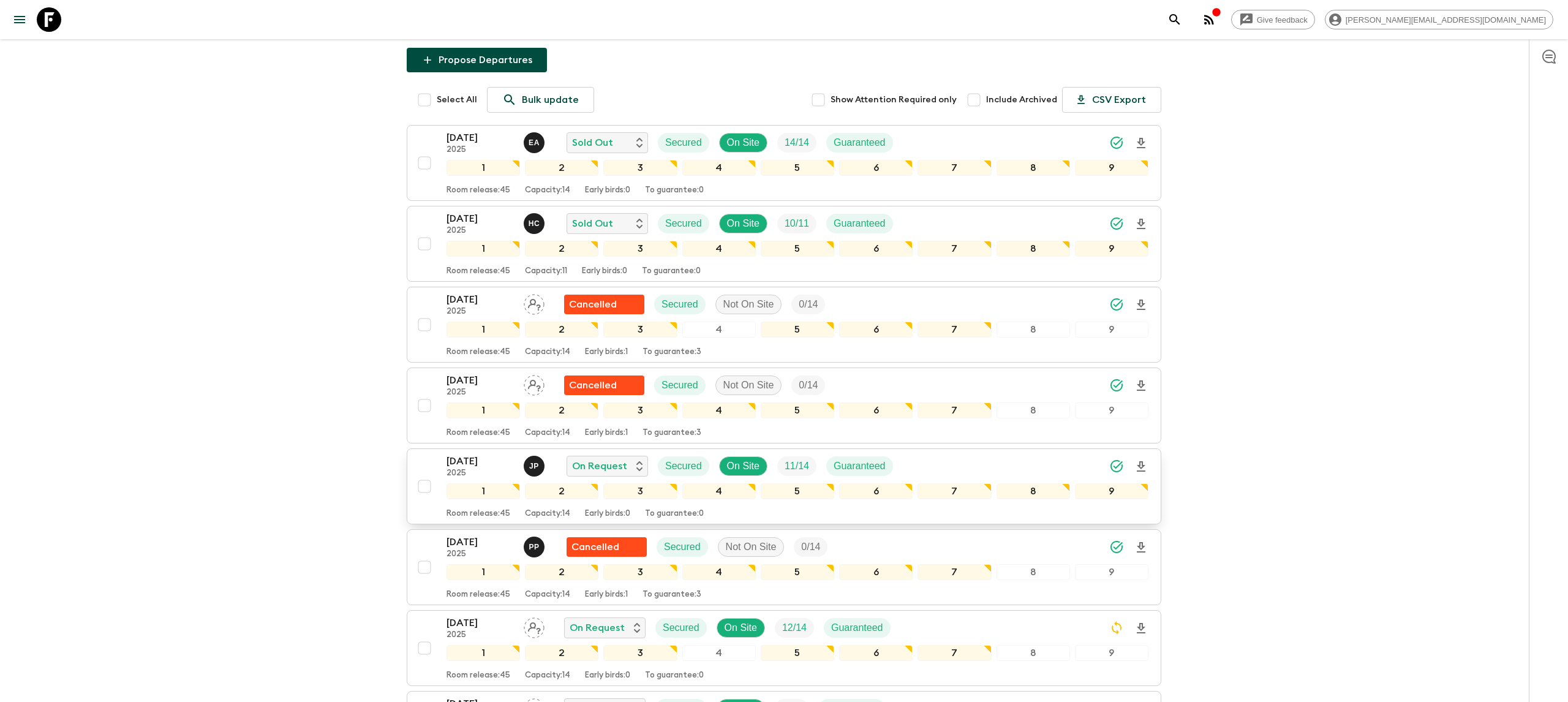
click at [1140, 464] on icon "Download Onboarding" at bounding box center [1141, 466] width 15 height 15
